Goal: Find specific page/section: Find specific page/section

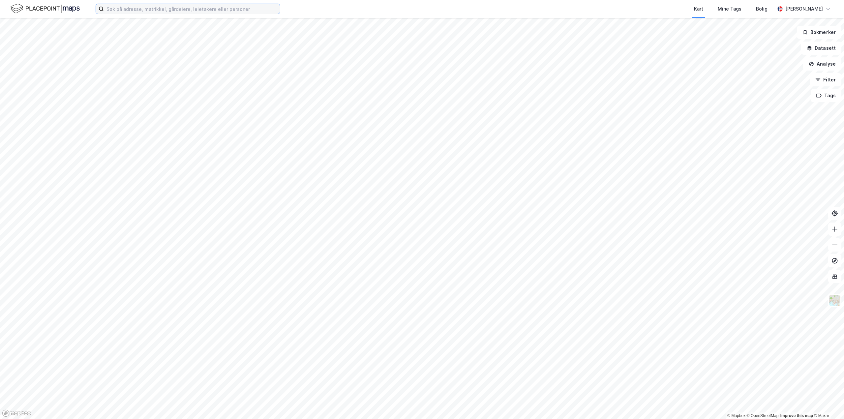
click at [148, 10] on input at bounding box center [192, 9] width 176 height 10
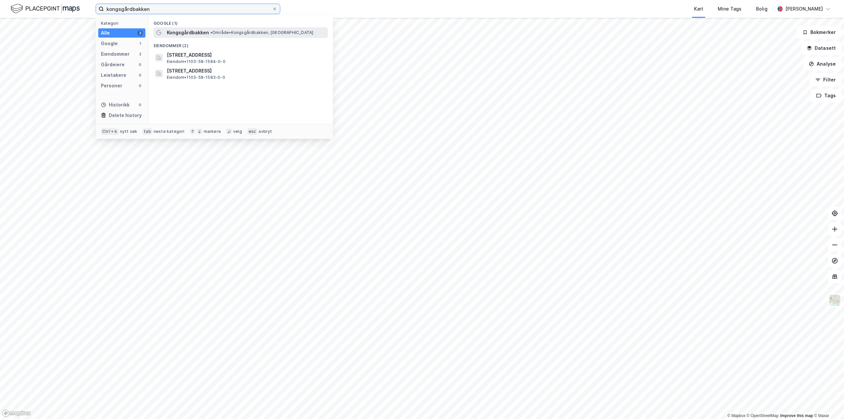
type input "kongsgårdbakken"
click at [173, 32] on span "Kongsgårdbakken" at bounding box center [188, 33] width 42 height 8
